Goal: Task Accomplishment & Management: Use online tool/utility

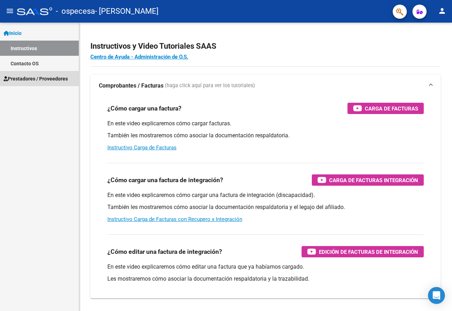
click at [51, 82] on span "Prestadores / Proveedores" at bounding box center [36, 79] width 64 height 8
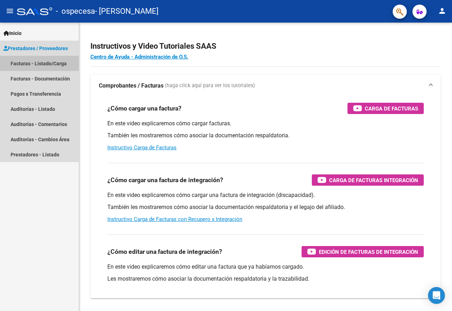
click at [49, 65] on link "Facturas - Listado/Carga" at bounding box center [39, 63] width 79 height 15
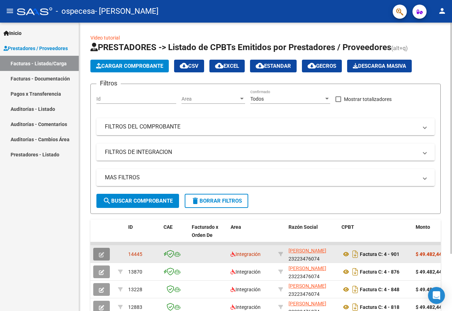
click at [100, 254] on icon "button" at bounding box center [101, 254] width 5 height 5
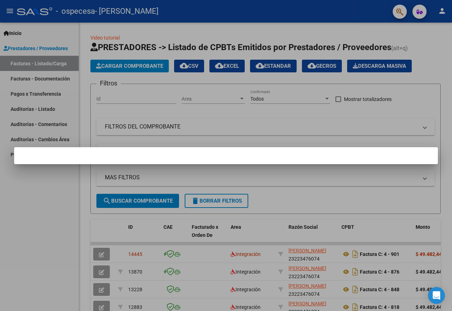
click at [50, 210] on div at bounding box center [226, 155] width 452 height 311
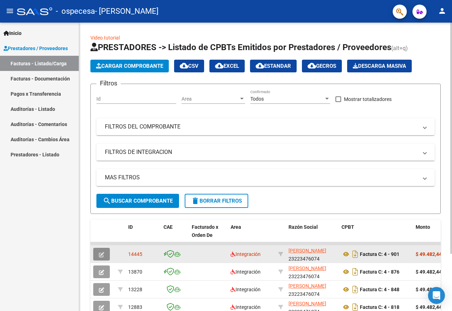
click at [103, 251] on span "button" at bounding box center [101, 254] width 5 height 6
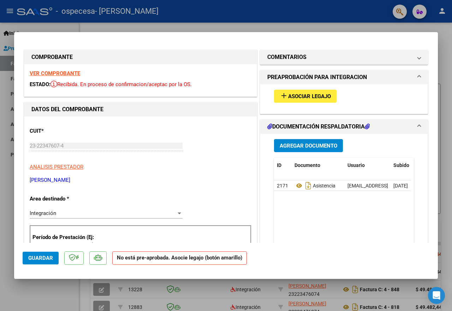
click at [288, 96] on span "Asociar Legajo" at bounding box center [309, 96] width 43 height 6
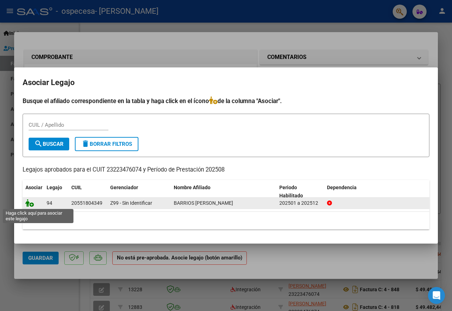
click at [31, 204] on icon at bounding box center [29, 203] width 8 height 8
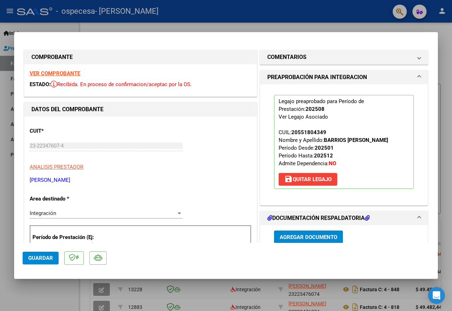
click at [245, 26] on div at bounding box center [226, 155] width 452 height 311
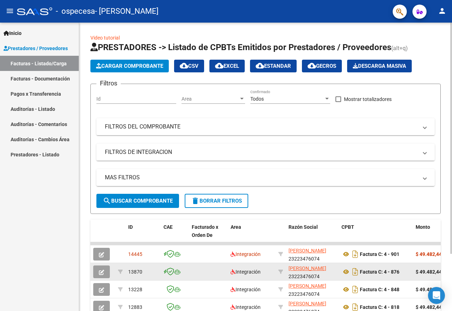
click at [102, 273] on icon "button" at bounding box center [101, 272] width 5 height 5
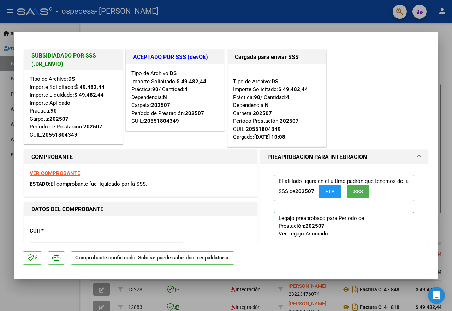
click at [52, 293] on div at bounding box center [226, 155] width 452 height 311
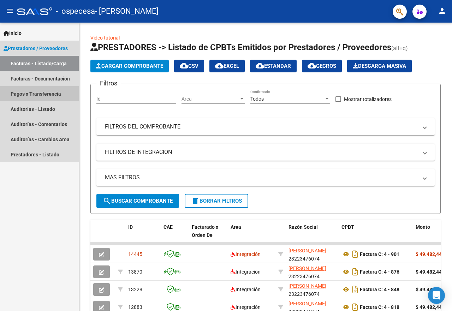
click at [54, 94] on link "Pagos x Transferencia" at bounding box center [39, 93] width 79 height 15
